Goal: Task Accomplishment & Management: Manage account settings

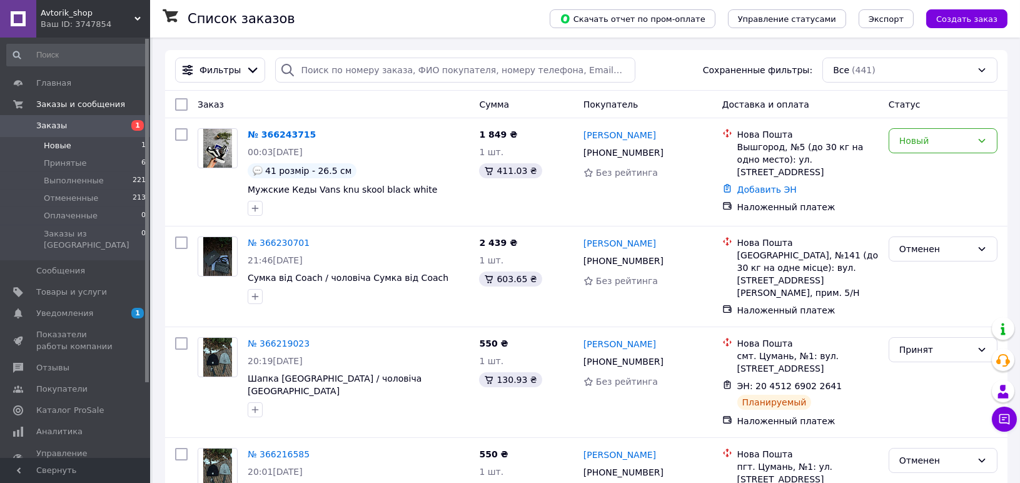
click at [69, 145] on li "Новые 1" at bounding box center [76, 146] width 153 height 18
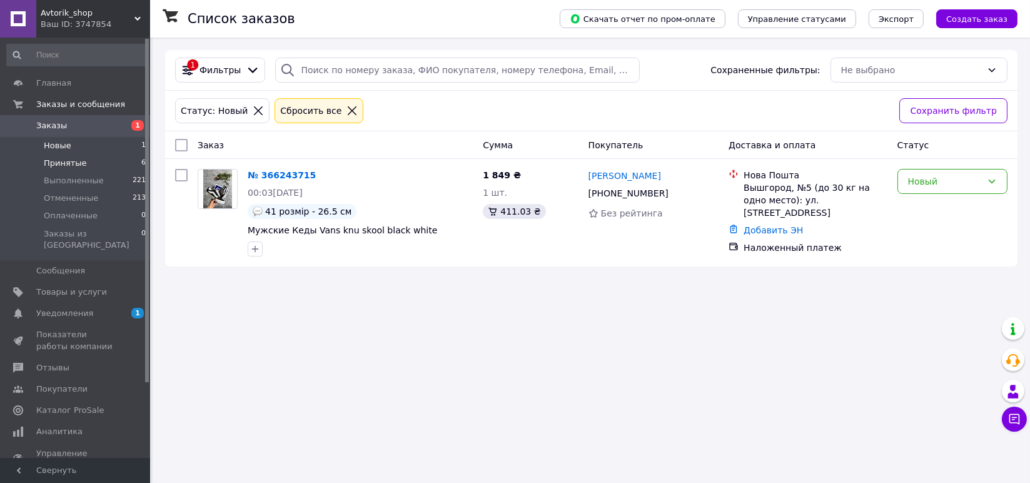
click at [70, 167] on span "Принятые" at bounding box center [65, 163] width 43 height 11
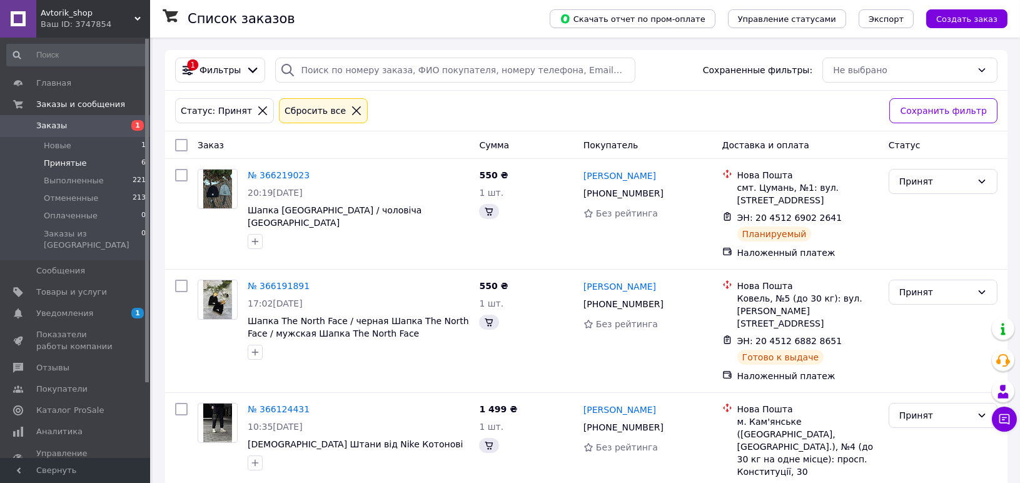
click at [83, 129] on span "Заказы" at bounding box center [75, 125] width 79 height 11
